Goal: Information Seeking & Learning: Learn about a topic

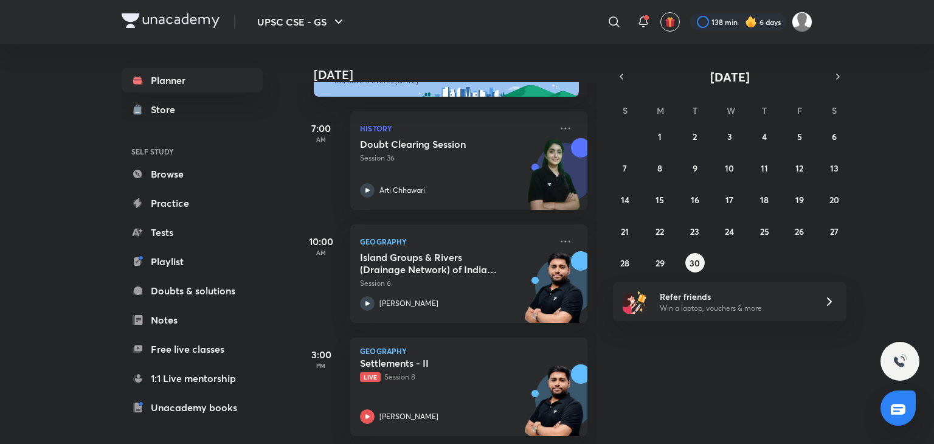
scroll to position [246, 0]
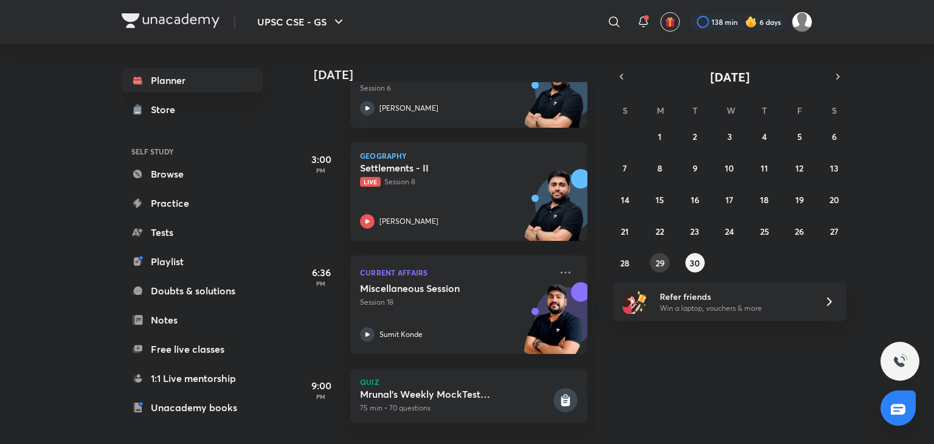
click at [659, 263] on abbr "29" at bounding box center [659, 263] width 9 height 12
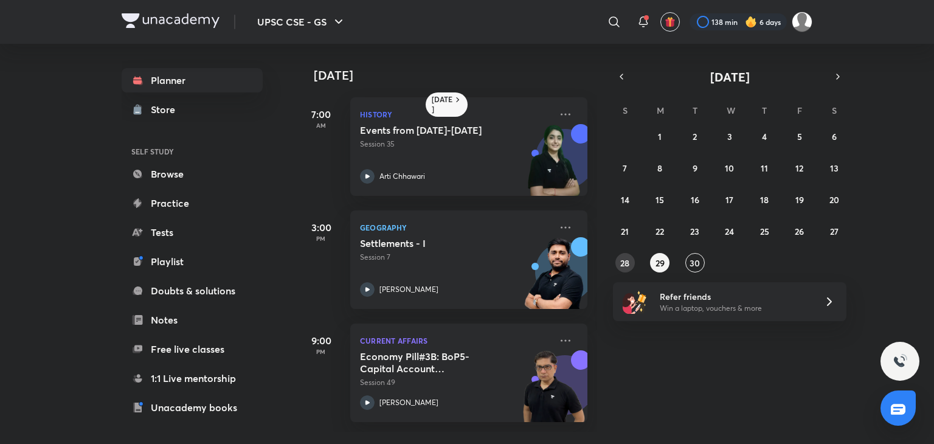
click at [630, 266] on button "28" at bounding box center [624, 262] width 19 height 19
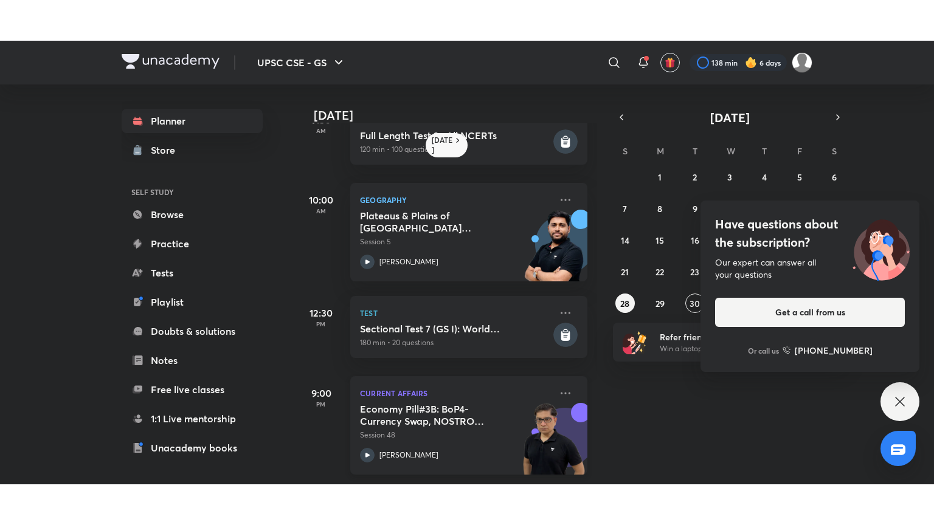
scroll to position [44, 0]
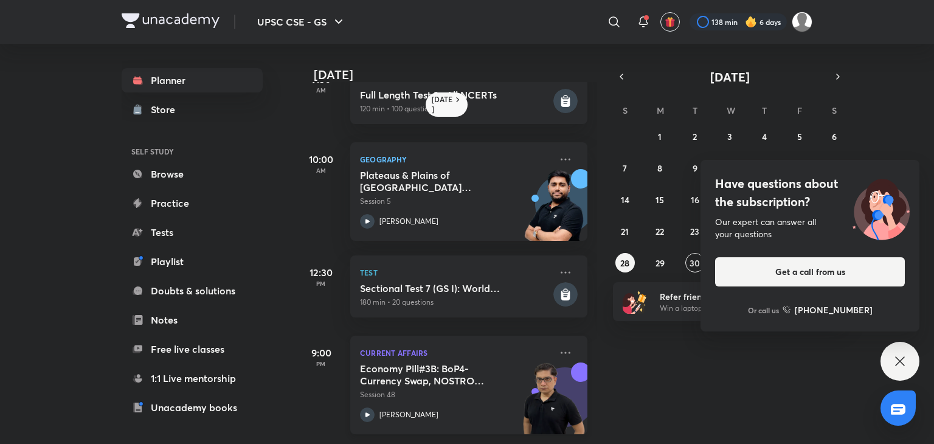
click at [364, 409] on icon at bounding box center [367, 414] width 15 height 15
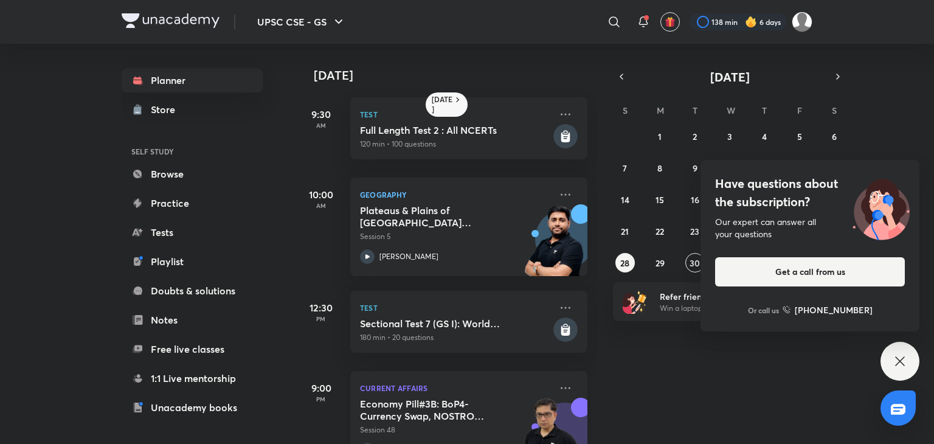
click at [506, 404] on h5 "Economy Pill#3B: BoP4- Currency Swap, NOSTRO Vostro, DE dollarization, FEMA, LR…" at bounding box center [435, 410] width 151 height 24
click at [389, 419] on h5 "Economy Pill#3B: BoP4- Currency Swap, NOSTRO Vostro, DE dollarization, FEMA, LR…" at bounding box center [435, 410] width 151 height 24
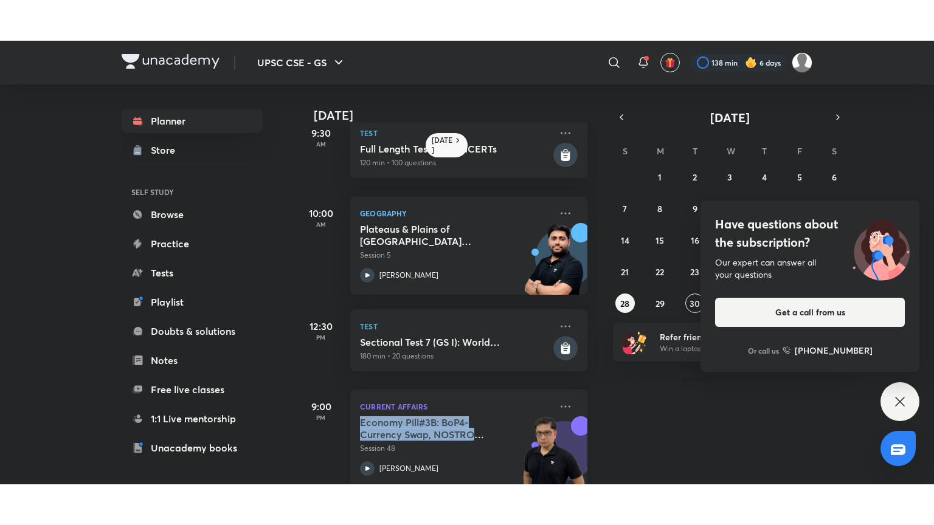
scroll to position [44, 0]
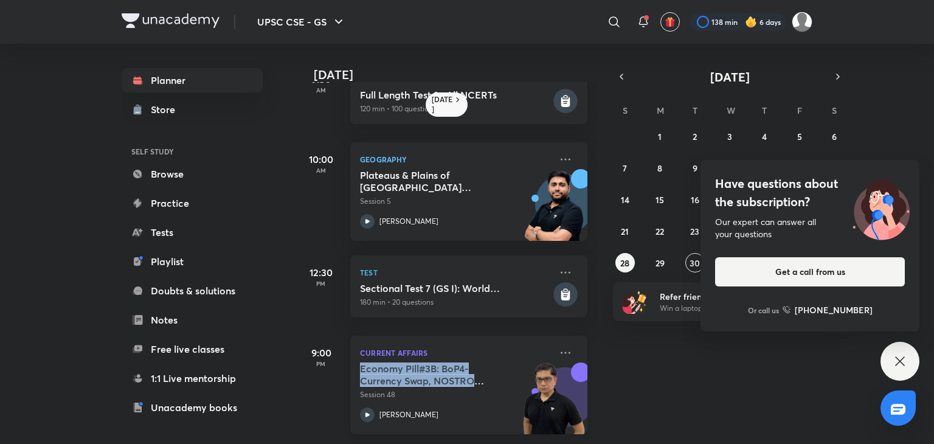
click at [367, 408] on icon at bounding box center [367, 414] width 15 height 15
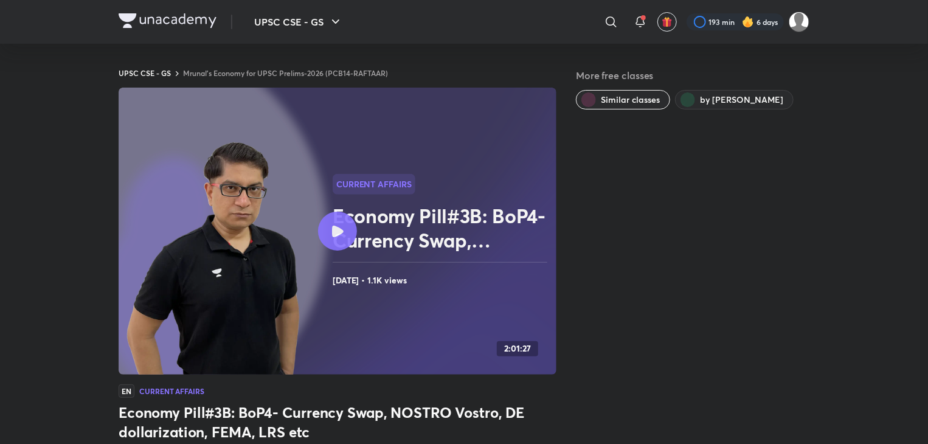
click at [348, 220] on div at bounding box center [337, 231] width 39 height 39
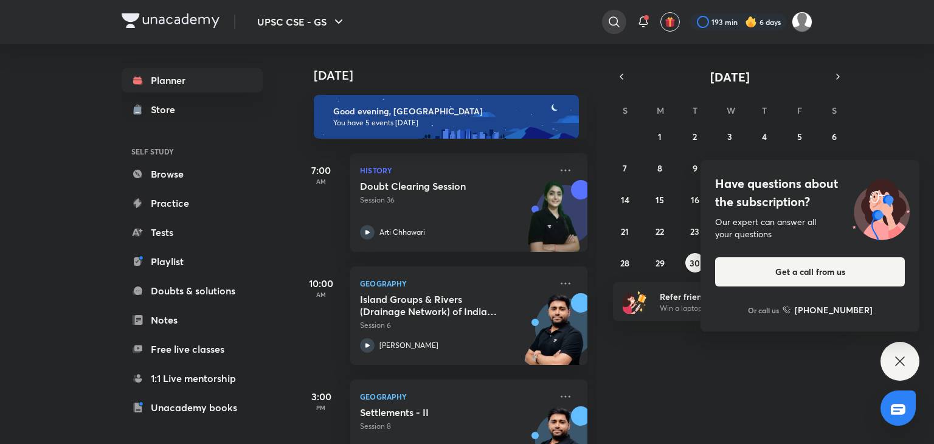
click at [604, 30] on div at bounding box center [614, 22] width 24 height 24
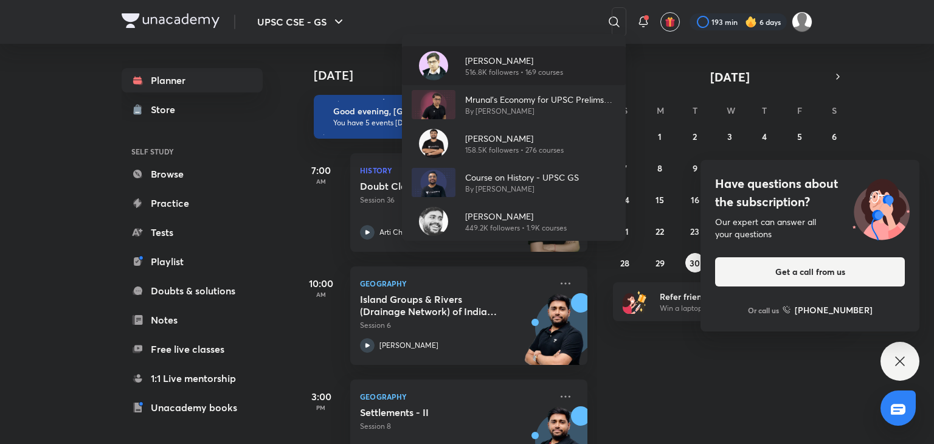
click at [465, 55] on p "[PERSON_NAME]" at bounding box center [514, 60] width 98 height 13
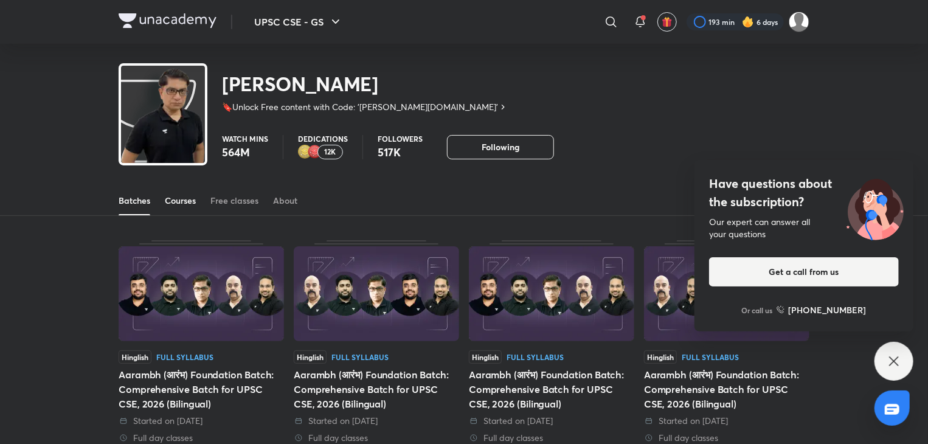
click at [167, 198] on div "Courses" at bounding box center [180, 201] width 31 height 12
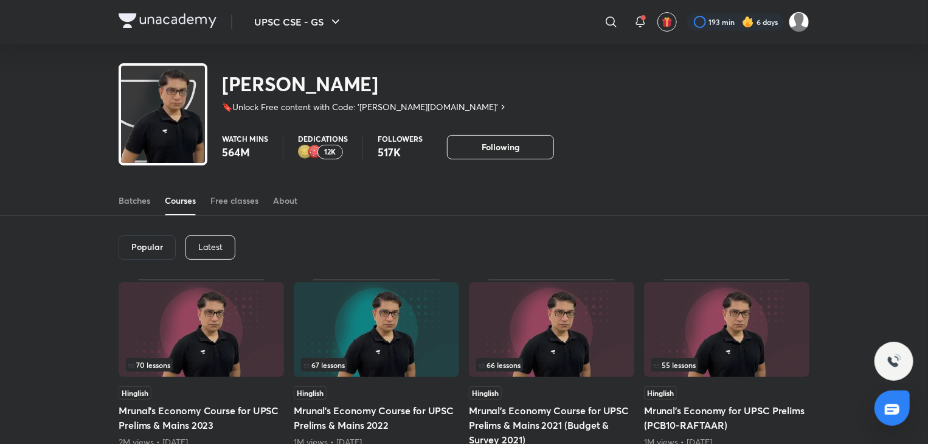
click at [214, 246] on p "Latest" at bounding box center [210, 247] width 24 height 10
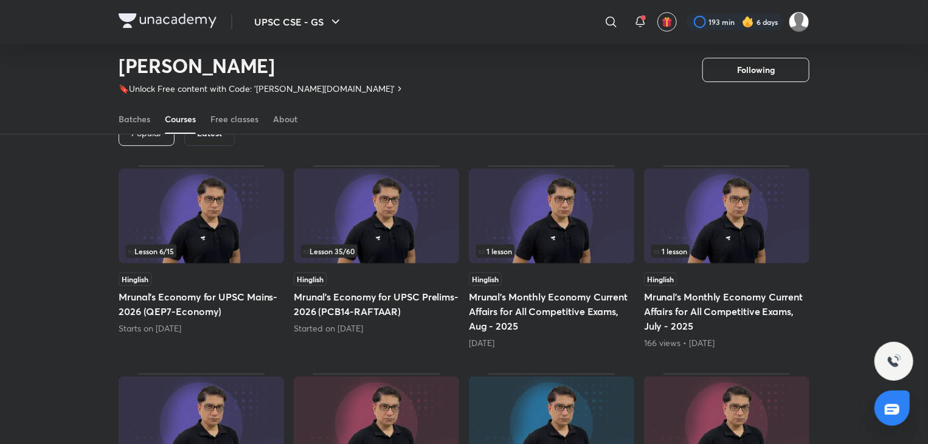
scroll to position [76, 0]
click at [420, 228] on img at bounding box center [376, 217] width 165 height 95
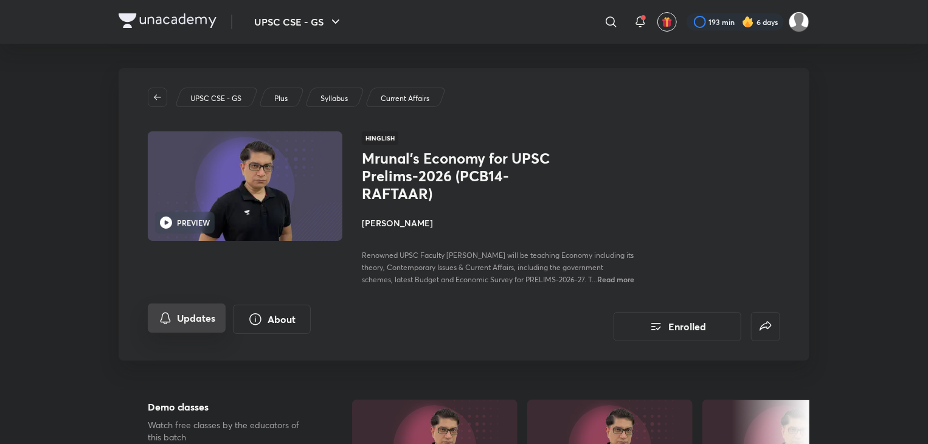
click at [177, 325] on button "Updates" at bounding box center [187, 317] width 78 height 29
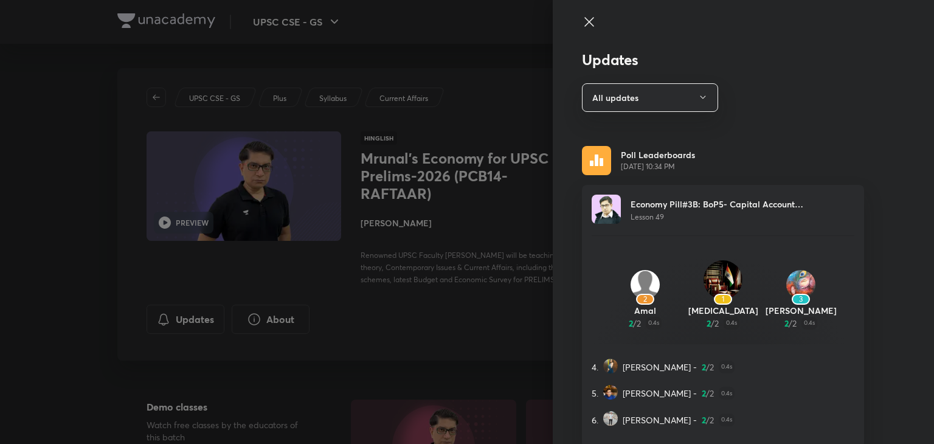
click at [584, 23] on icon at bounding box center [588, 21] width 9 height 9
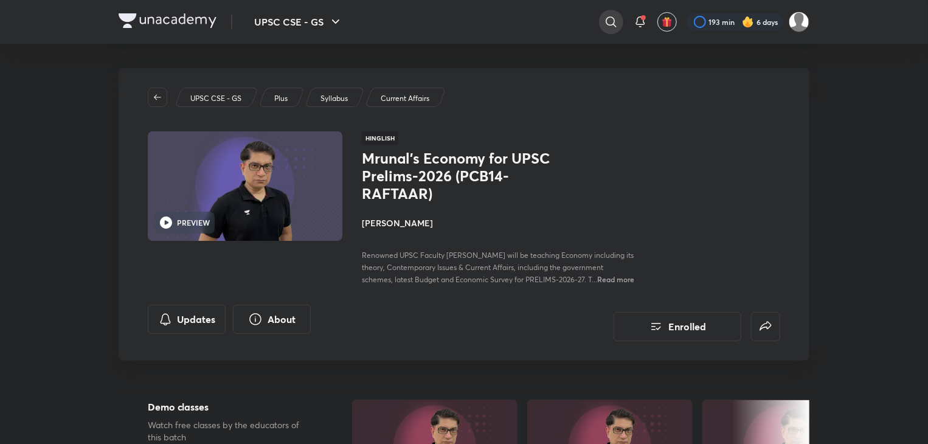
click at [608, 29] on icon at bounding box center [611, 22] width 15 height 15
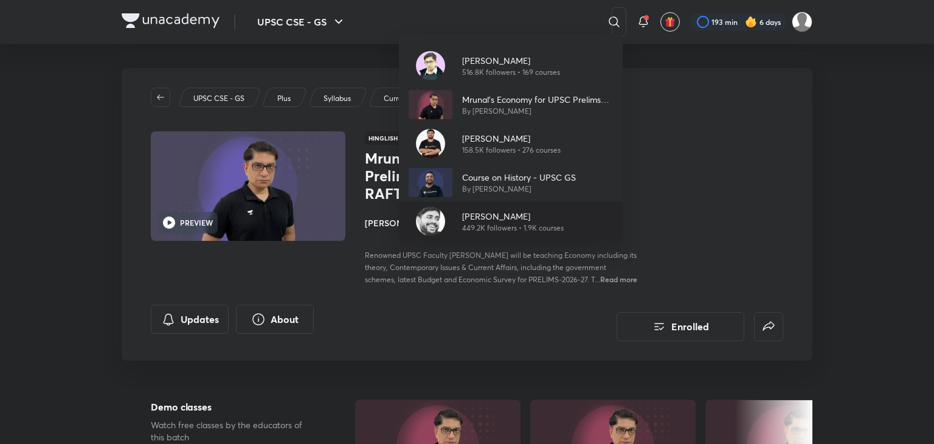
click at [444, 207] on picture at bounding box center [430, 221] width 29 height 29
